Goal: Information Seeking & Learning: Understand process/instructions

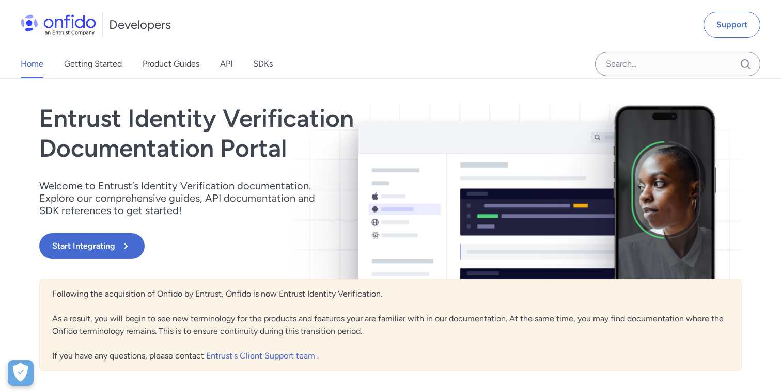
click at [217, 64] on div "Home Getting Started Product Guides API SDKs" at bounding box center [157, 64] width 314 height 29
click at [222, 65] on link "API" at bounding box center [226, 64] width 12 height 29
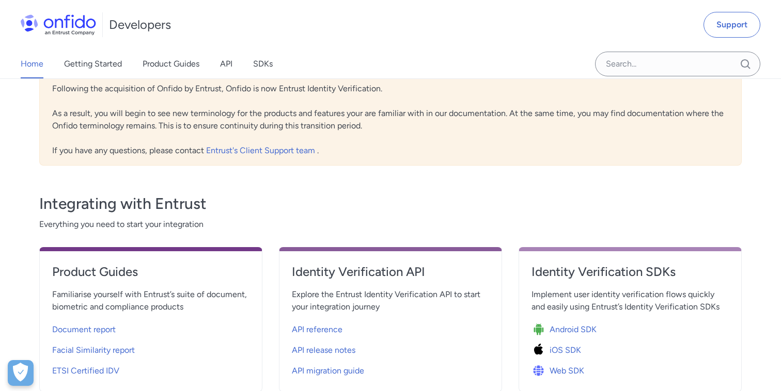
scroll to position [229, 0]
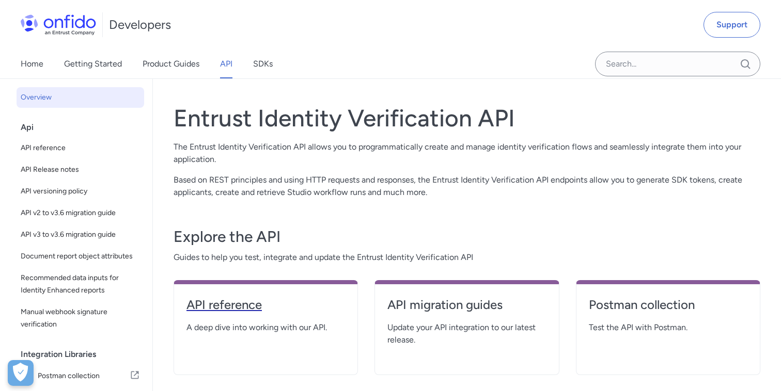
click at [254, 310] on h4 "API reference" at bounding box center [265, 305] width 159 height 17
select select "http"
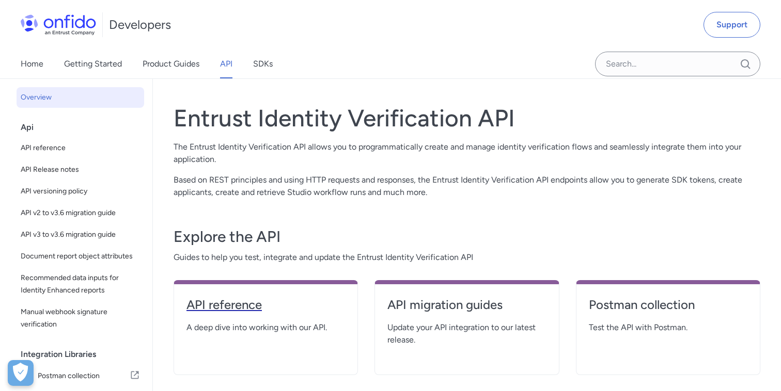
select select "http"
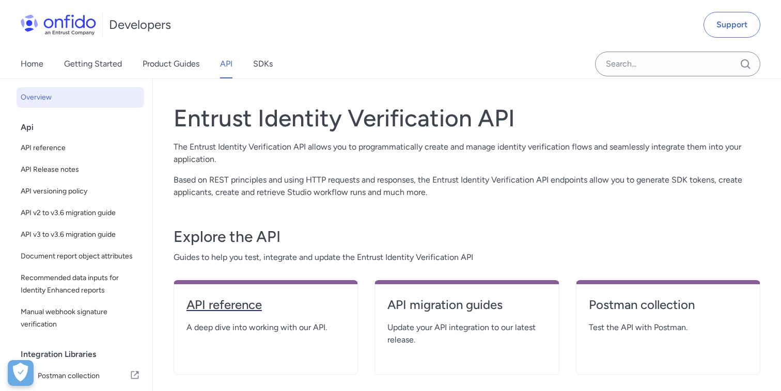
select select "http"
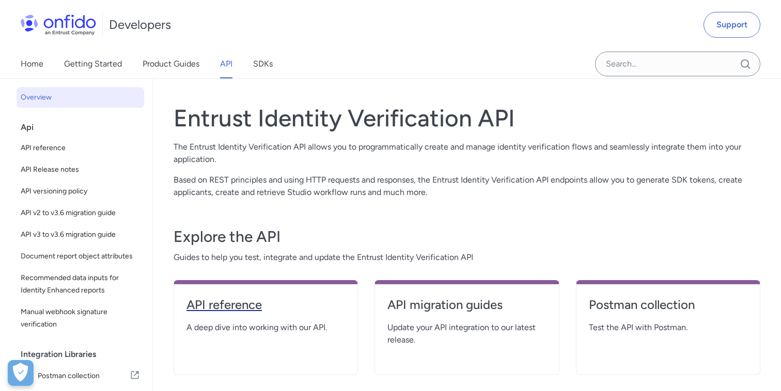
select select "http"
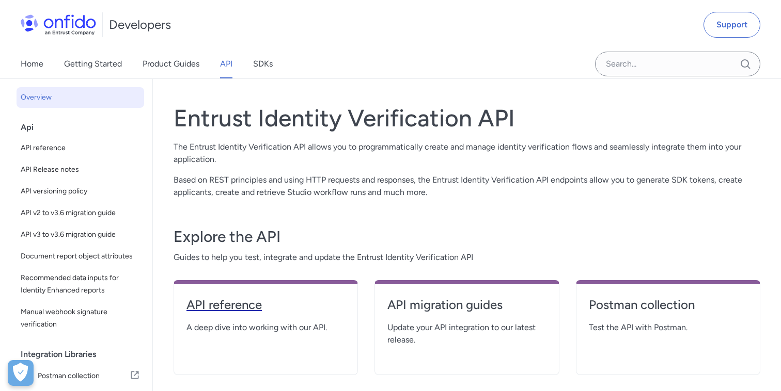
select select "http"
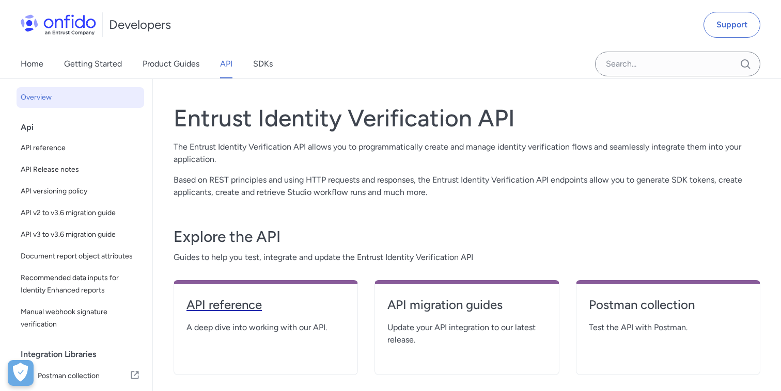
select select "http"
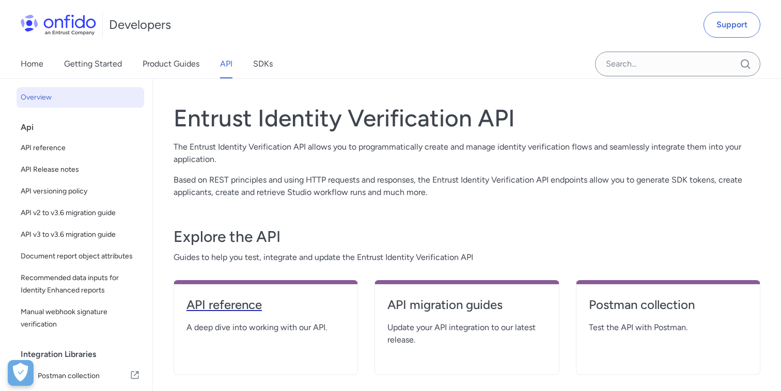
select select "http"
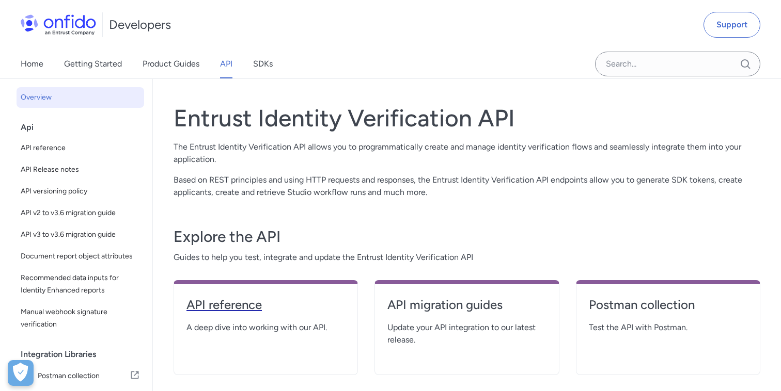
select select "http"
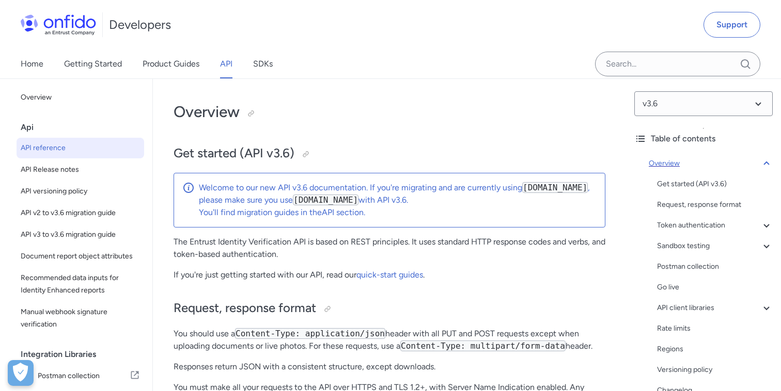
click at [764, 166] on icon at bounding box center [766, 164] width 12 height 12
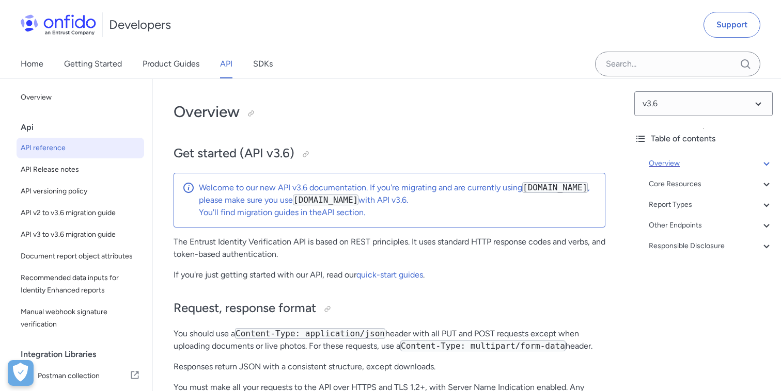
scroll to position [79, 0]
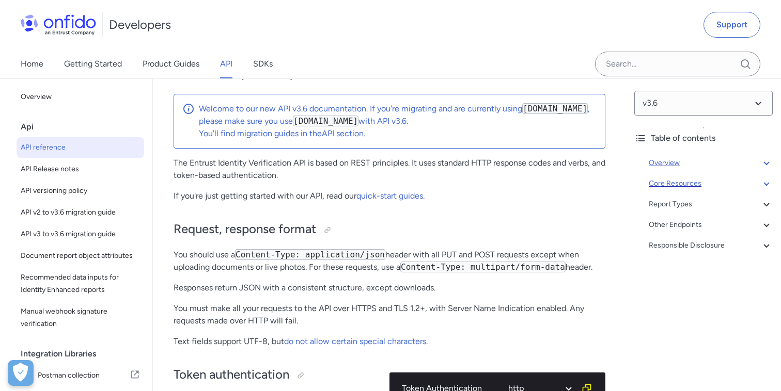
click at [761, 183] on icon at bounding box center [766, 184] width 12 height 12
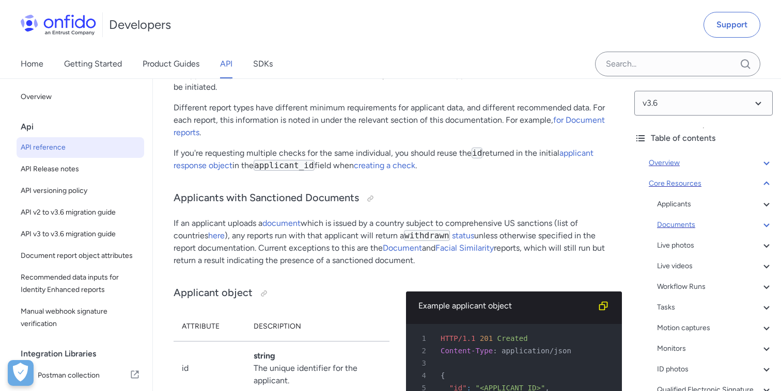
click at [693, 224] on div "Documents" at bounding box center [715, 225] width 116 height 12
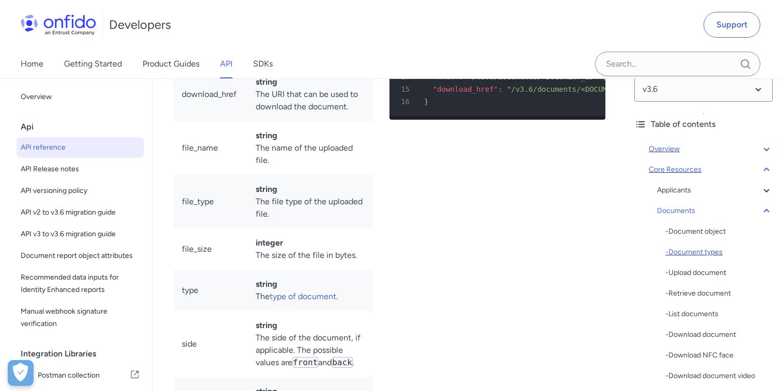
scroll to position [14, 0]
click at [710, 272] on div "- Upload document" at bounding box center [718, 273] width 107 height 12
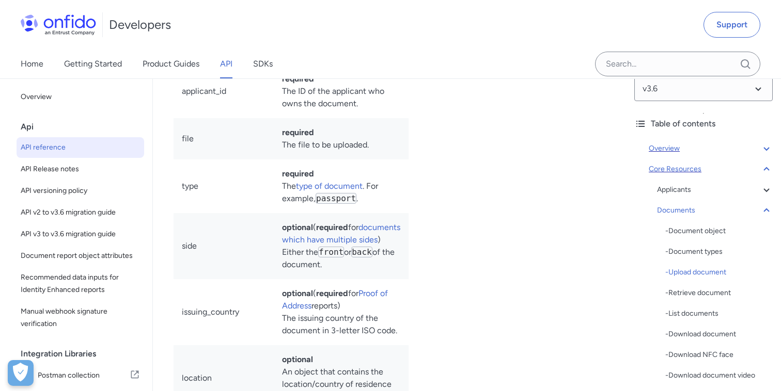
click at [769, 209] on icon at bounding box center [766, 211] width 12 height 12
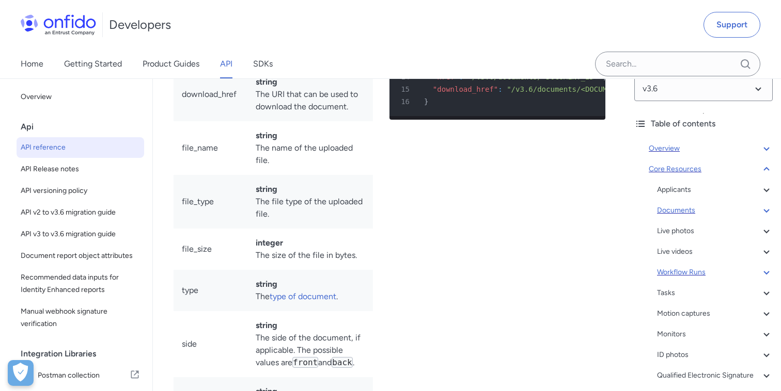
click at [695, 271] on div "Workflow Runs" at bounding box center [715, 273] width 116 height 12
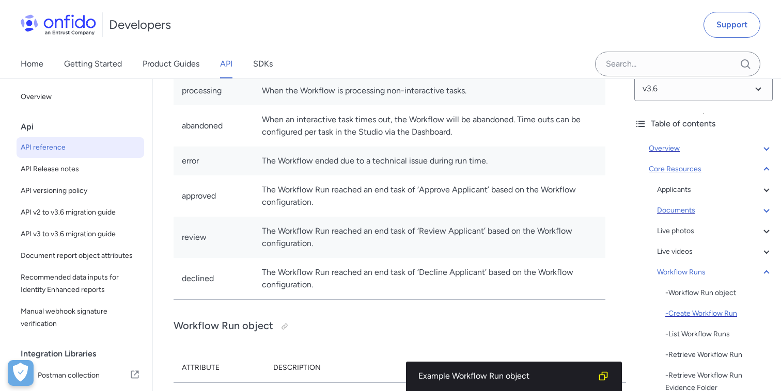
click at [692, 309] on div "- Create Workflow Run" at bounding box center [718, 314] width 107 height 12
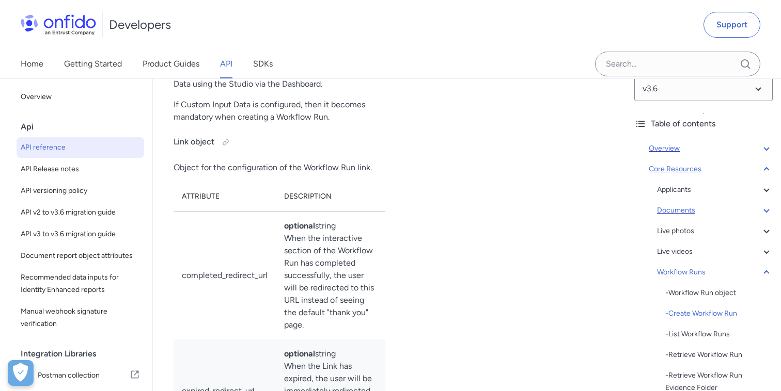
scroll to position [28250, 0]
